Goal: Task Accomplishment & Management: Manage account settings

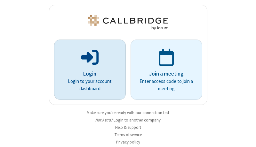
click at [87, 74] on p "Login" at bounding box center [90, 74] width 54 height 8
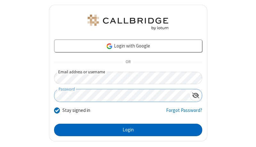
click at [125, 130] on button "Login" at bounding box center [128, 130] width 148 height 13
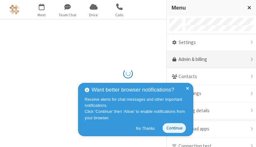
click at [209, 60] on link "Admin & billing" at bounding box center [211, 59] width 89 height 17
